Goal: Task Accomplishment & Management: Complete application form

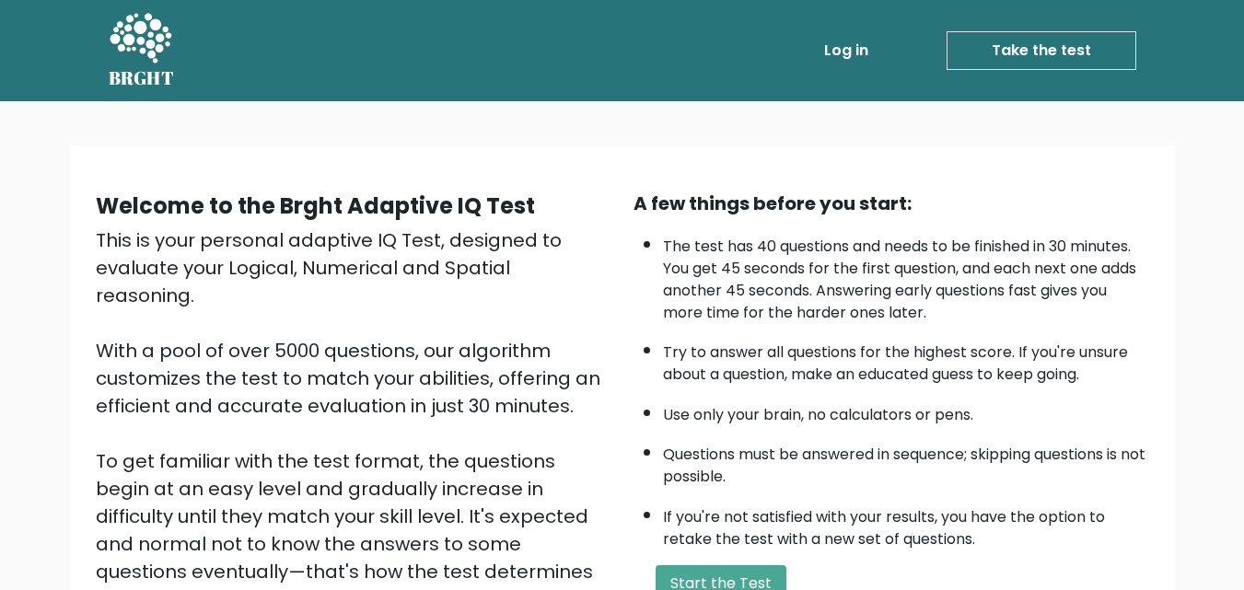
scroll to position [253, 0]
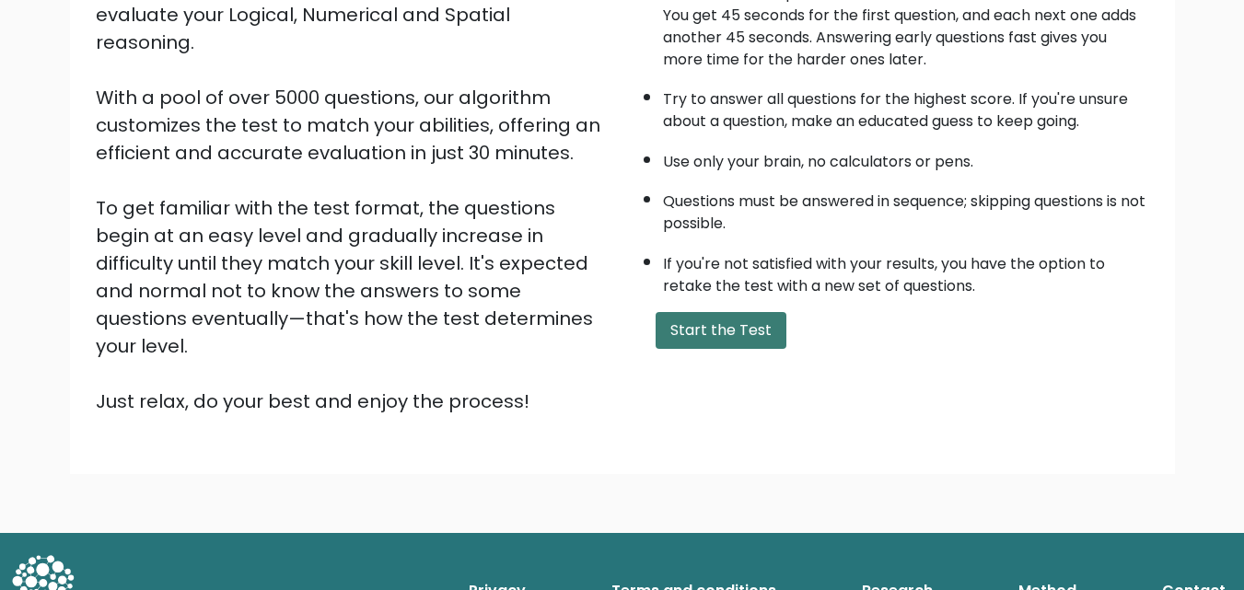
click at [718, 320] on button "Start the Test" at bounding box center [721, 330] width 131 height 37
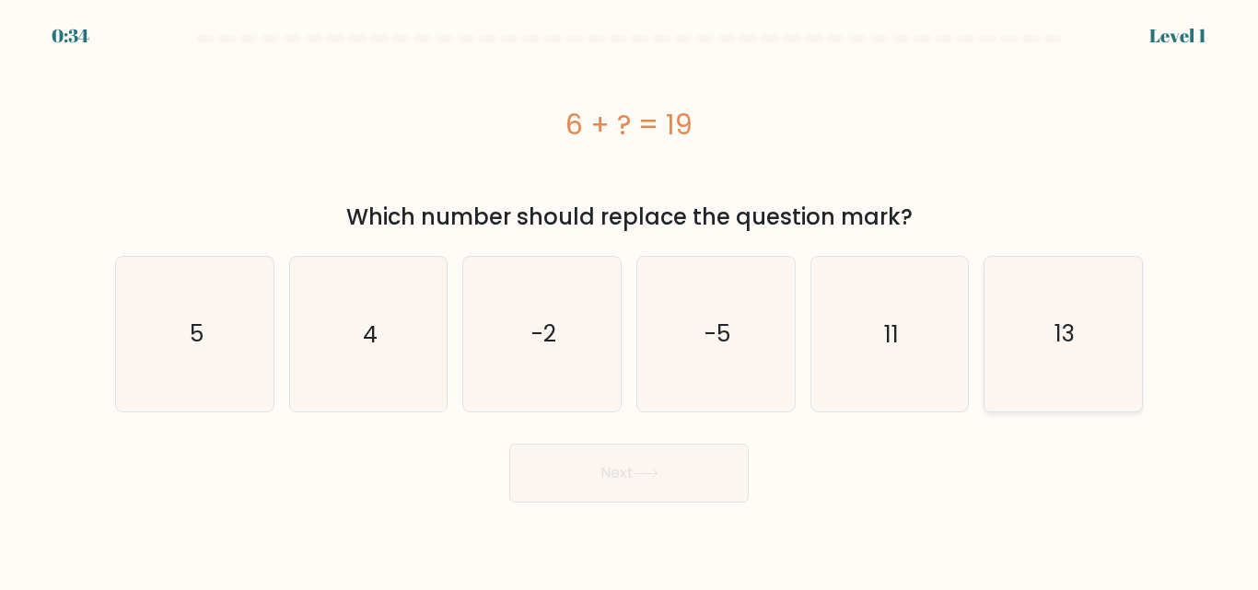
click at [1095, 380] on icon "13" at bounding box center [1063, 334] width 154 height 154
click at [630, 300] on input "f. 13" at bounding box center [629, 298] width 1 height 5
radio input "true"
click at [548, 488] on button "Next" at bounding box center [628, 473] width 239 height 59
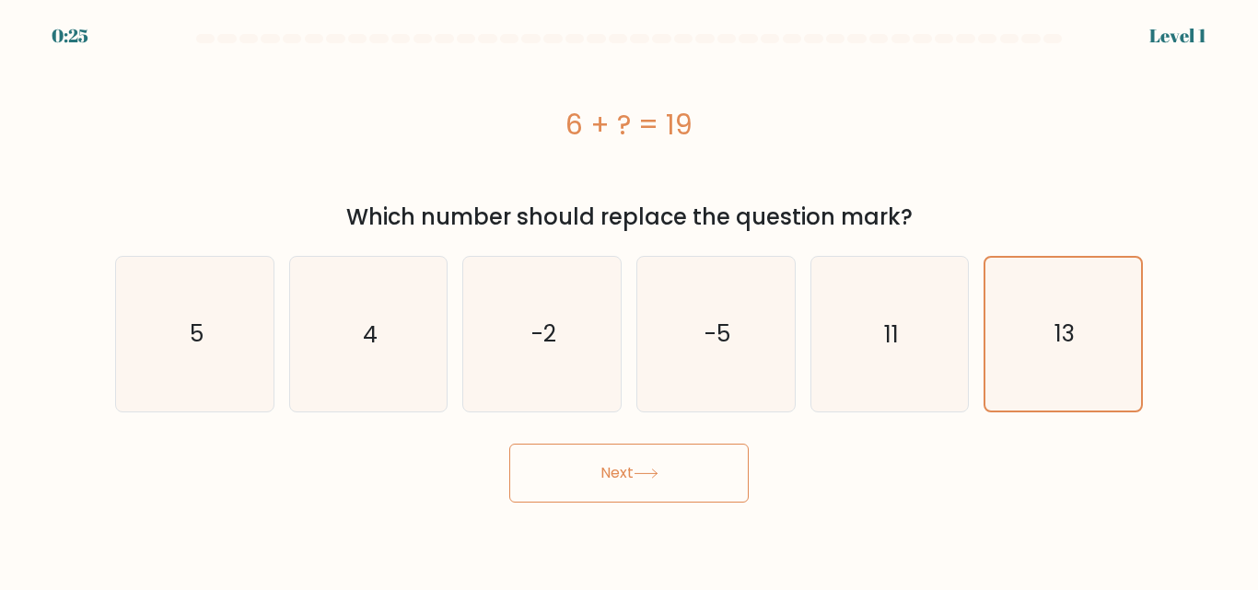
click at [548, 488] on button "Next" at bounding box center [628, 473] width 239 height 59
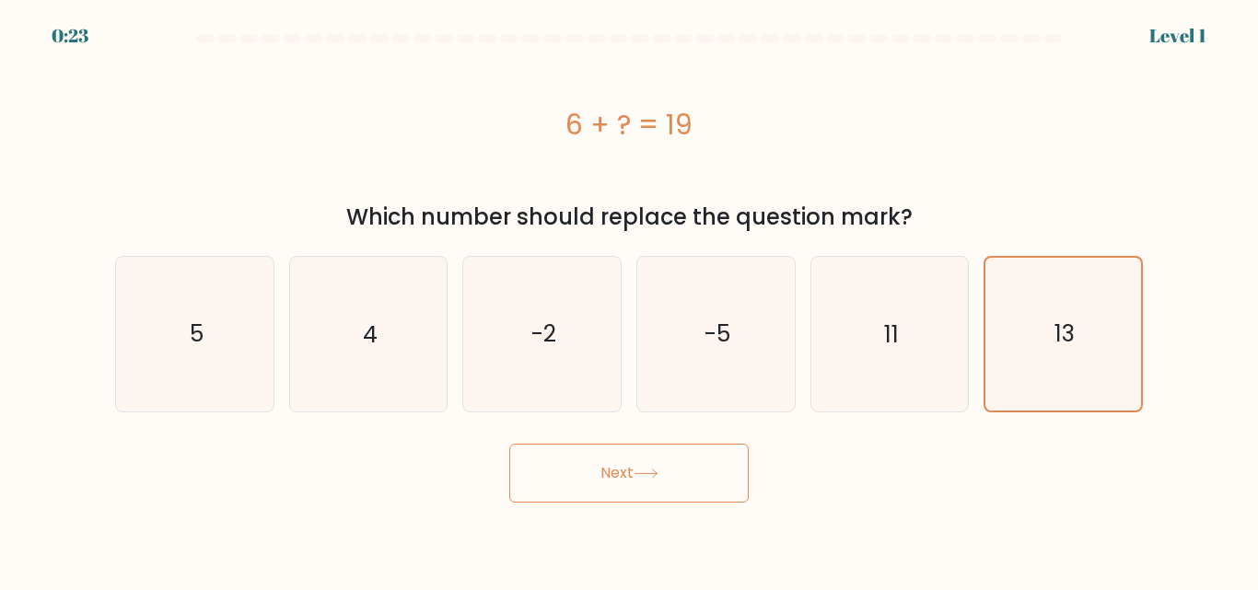
click at [548, 488] on button "Next" at bounding box center [628, 473] width 239 height 59
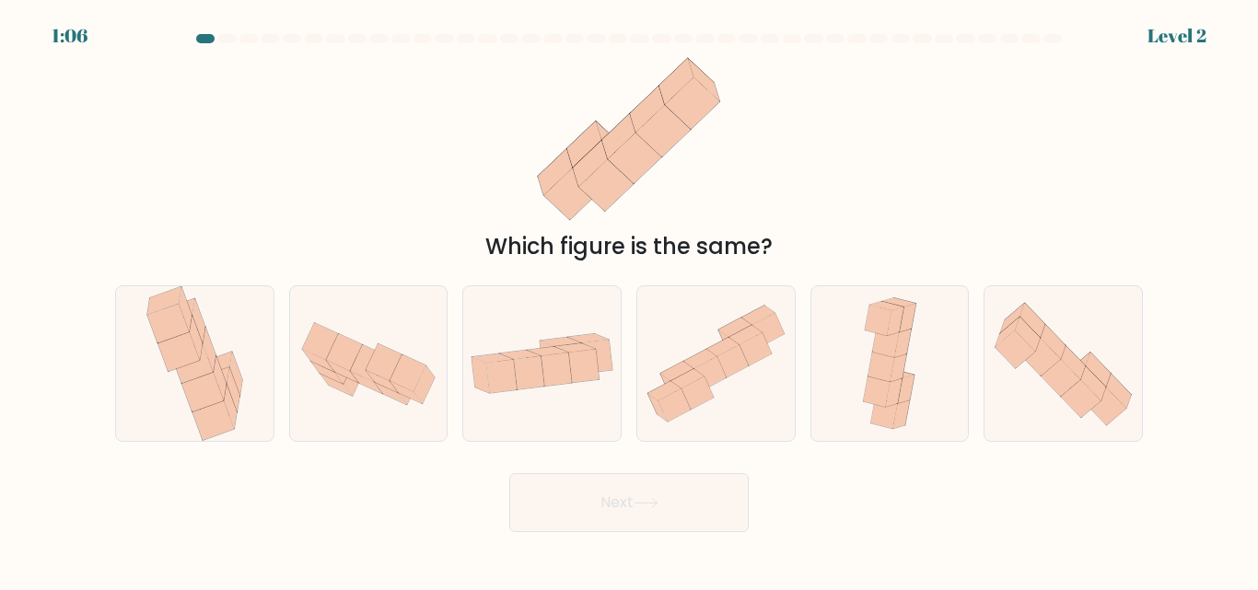
click at [548, 488] on button "Next" at bounding box center [628, 502] width 239 height 59
click at [578, 386] on icon at bounding box center [541, 363] width 157 height 80
click at [629, 300] on input "c." at bounding box center [629, 298] width 1 height 5
radio input "true"
click at [557, 495] on button "Next" at bounding box center [628, 502] width 239 height 59
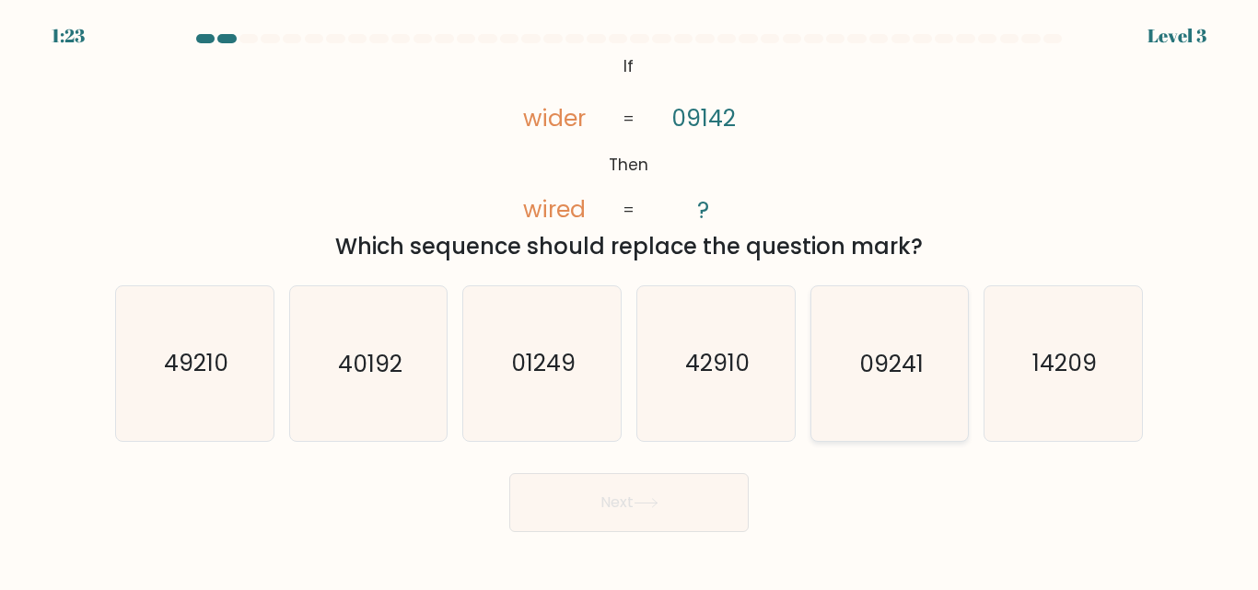
click at [842, 388] on icon "09241" at bounding box center [889, 363] width 154 height 154
click at [630, 300] on input "e. 09241" at bounding box center [629, 298] width 1 height 5
radio input "true"
click at [697, 516] on button "Next" at bounding box center [628, 502] width 239 height 59
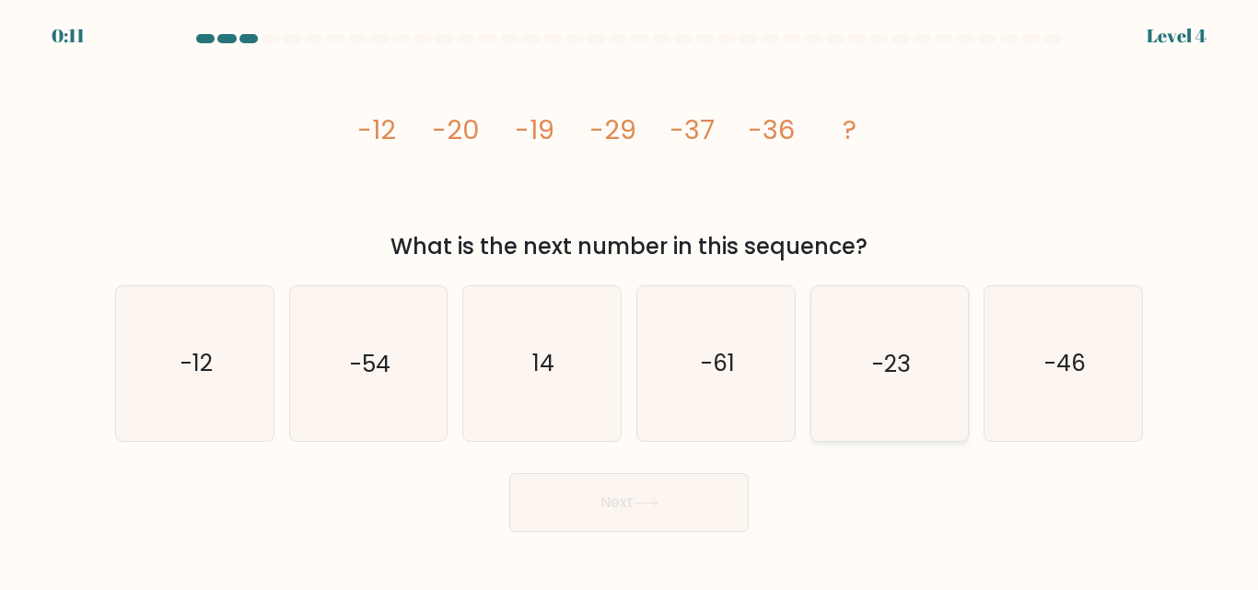
click at [834, 371] on icon "-23" at bounding box center [889, 363] width 154 height 154
click at [630, 300] on input "e. -23" at bounding box center [629, 298] width 1 height 5
radio input "true"
click at [677, 521] on button "Next" at bounding box center [628, 502] width 239 height 59
